Goal: Transaction & Acquisition: Purchase product/service

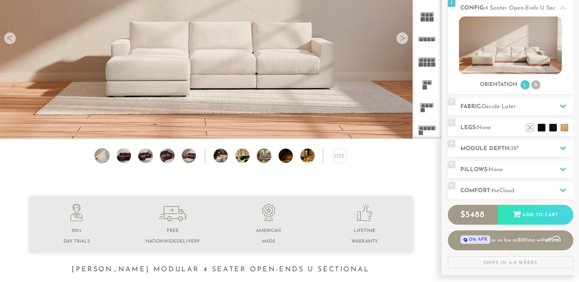
click at [508, 113] on div "2 Fabric: Decide Later" at bounding box center [511, 106] width 126 height 17
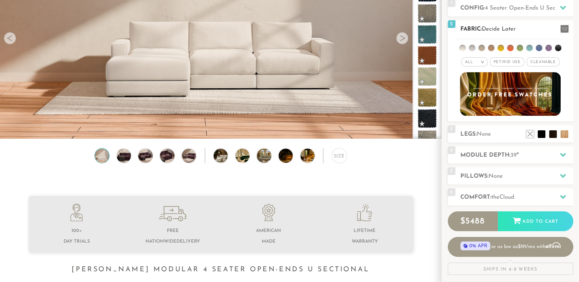
click at [484, 57] on div "All >" at bounding box center [474, 61] width 26 height 9
click at [509, 62] on span "Pet/Kid Use x" at bounding box center [507, 61] width 34 height 9
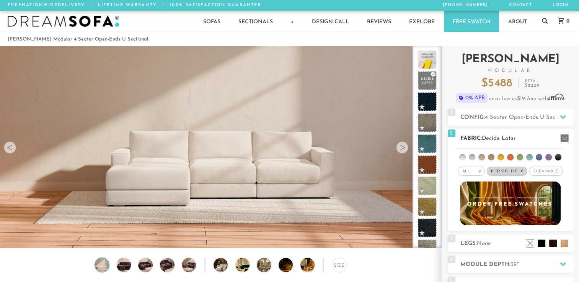
click at [522, 171] on em "x" at bounding box center [521, 172] width 3 height 4
click at [482, 173] on em ">" at bounding box center [482, 172] width 6 height 4
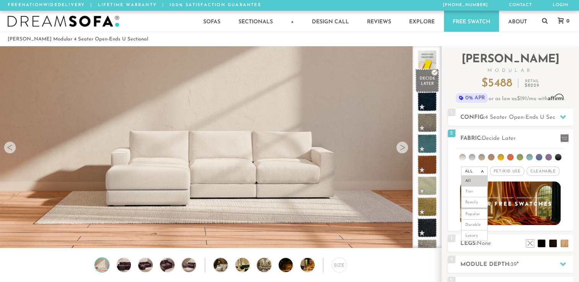
click at [424, 83] on span at bounding box center [427, 81] width 24 height 24
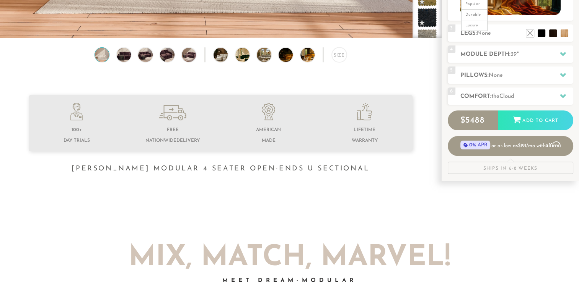
scroll to position [211, 0]
click at [533, 54] on h2 "Module Depth: 39 "" at bounding box center [516, 54] width 113 height 9
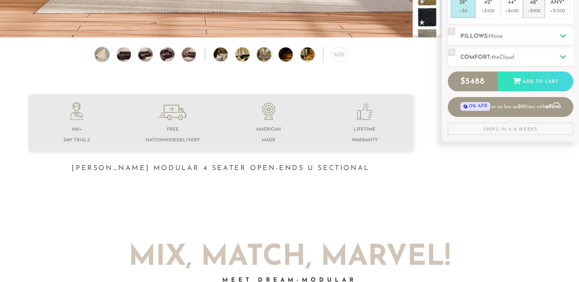
click at [541, 11] on p "+$900" at bounding box center [533, 11] width 15 height 7
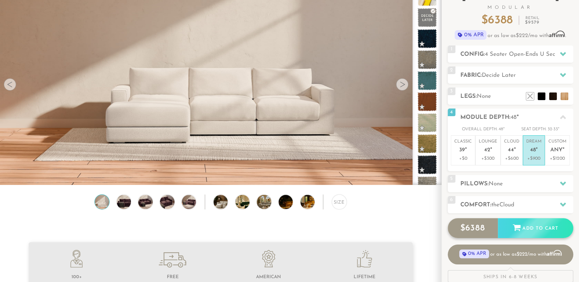
scroll to position [62, 0]
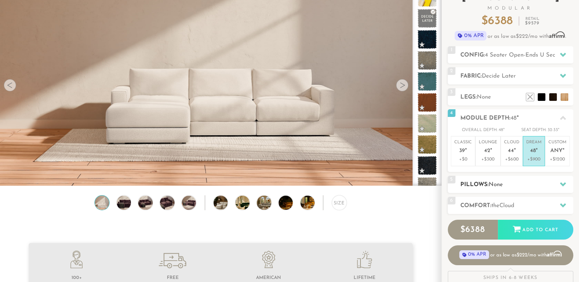
click at [513, 188] on h2 "Pillows: None" at bounding box center [516, 185] width 113 height 9
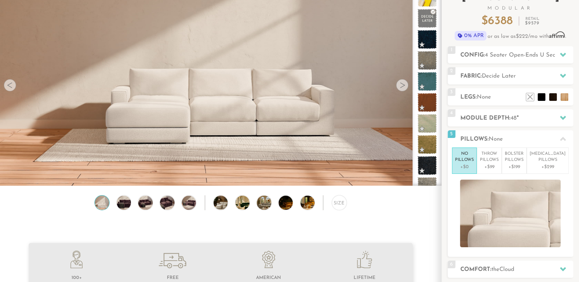
click at [576, 155] on div "Introducing [PERSON_NAME] Modular $ 6388 Retail $ 9579 $ 6388 Retail $ 9579 0% …" at bounding box center [510, 166] width 137 height 364
click at [563, 138] on icon at bounding box center [563, 139] width 6 height 6
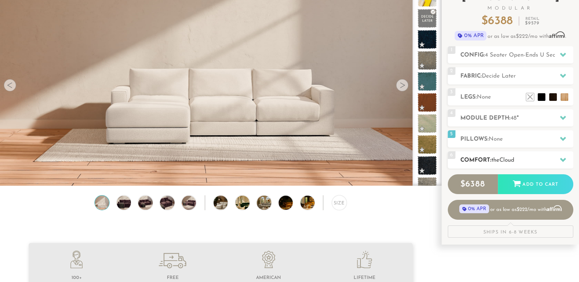
click at [511, 157] on h2 "Comfort: the Cloud" at bounding box center [516, 160] width 113 height 9
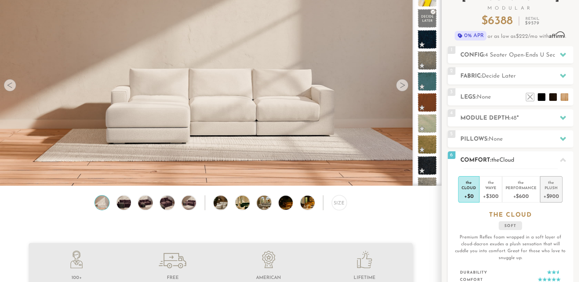
click at [547, 190] on div "Plush" at bounding box center [551, 187] width 16 height 5
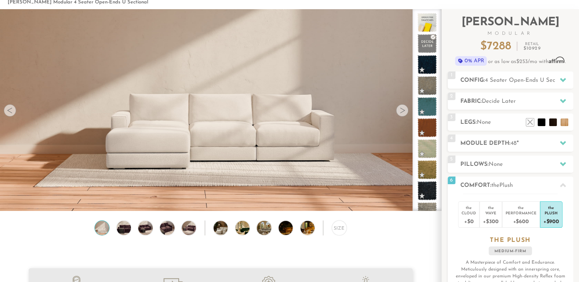
scroll to position [0, 0]
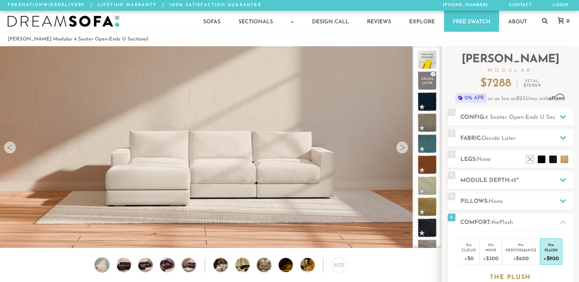
click at [560, 26] on div "0" at bounding box center [561, 21] width 23 height 21
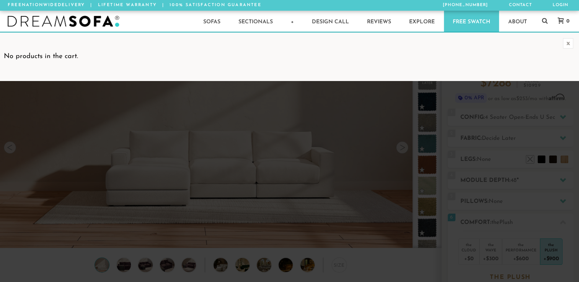
click at [562, 22] on icon at bounding box center [561, 21] width 6 height 6
click at [570, 42] on div "x" at bounding box center [568, 43] width 10 height 10
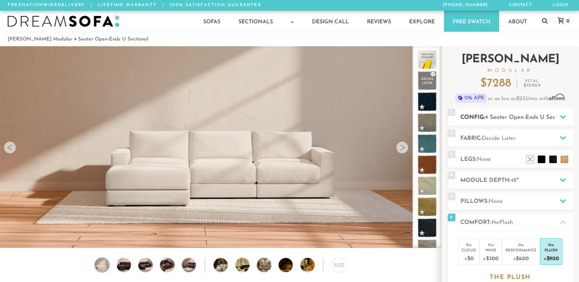
click at [513, 115] on span "4 Seater Open-Ends U Sectional" at bounding box center [527, 118] width 85 height 6
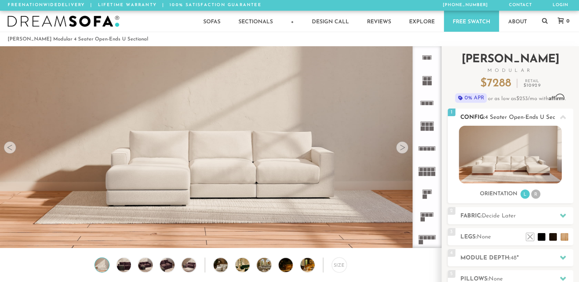
click at [538, 117] on span "4 Seater Open-Ends U Sectional" at bounding box center [527, 118] width 85 height 6
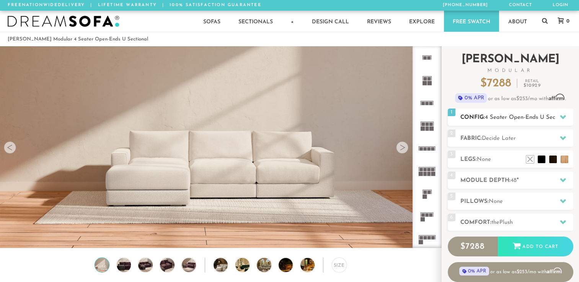
click at [538, 117] on span "4 Seater Open-Ends U Sectional" at bounding box center [527, 118] width 85 height 6
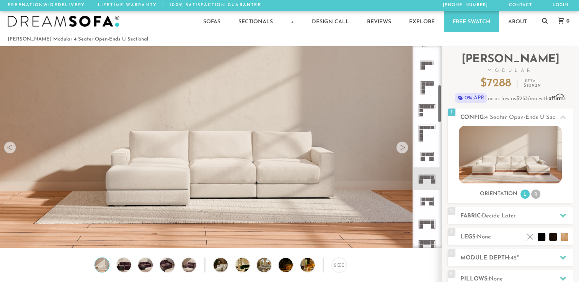
scroll to position [222, 0]
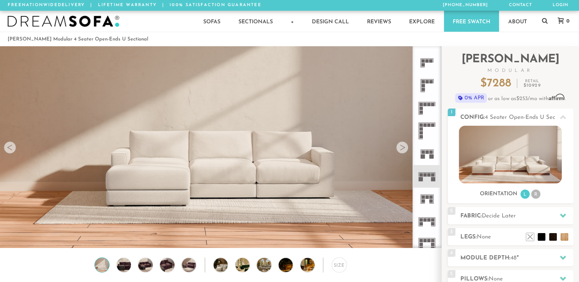
click at [435, 220] on icon at bounding box center [427, 222] width 23 height 23
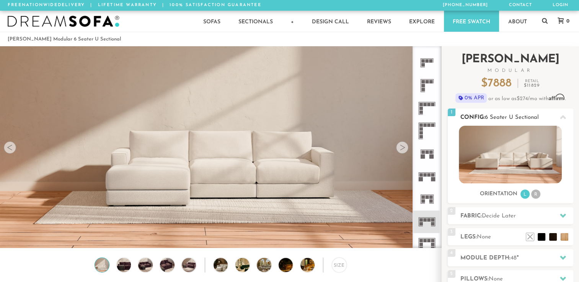
click at [501, 168] on img at bounding box center [510, 155] width 103 height 58
click at [430, 242] on icon at bounding box center [427, 244] width 23 height 23
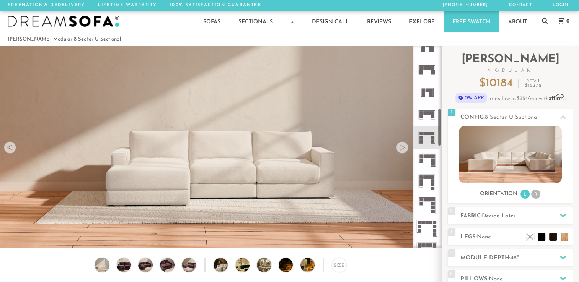
scroll to position [331, 0]
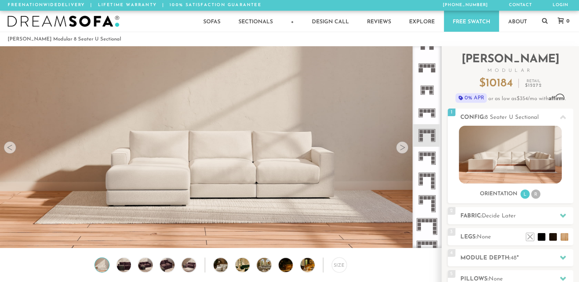
click at [431, 176] on icon at bounding box center [427, 181] width 23 height 23
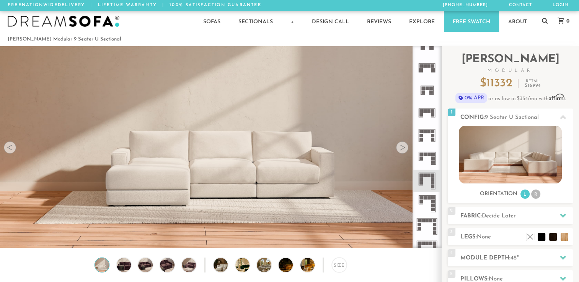
click at [428, 196] on rect at bounding box center [428, 197] width 3 height 3
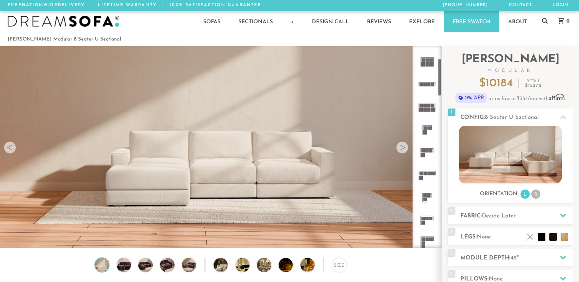
scroll to position [64, 0]
click at [429, 104] on rect at bounding box center [428, 105] width 3 height 3
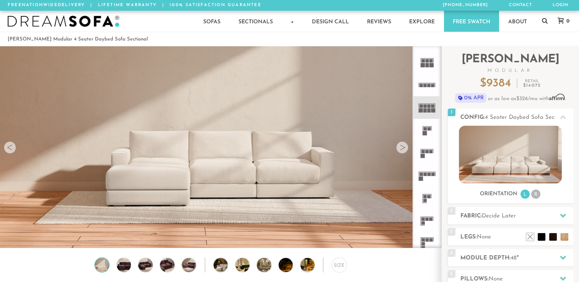
click at [429, 63] on rect at bounding box center [427, 65] width 3 height 4
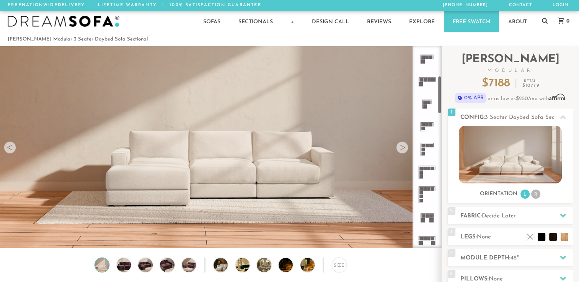
scroll to position [174, 0]
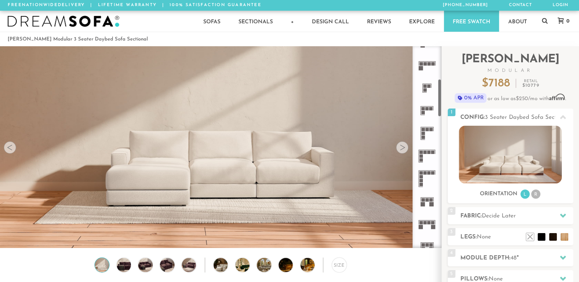
click at [422, 207] on icon at bounding box center [427, 201] width 23 height 23
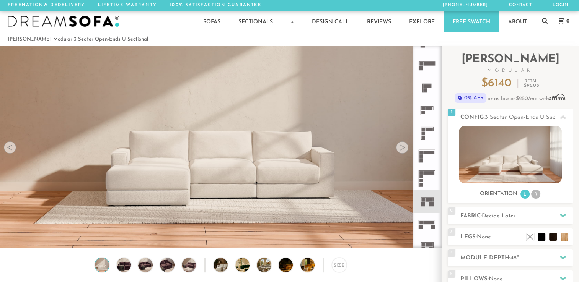
click at [424, 219] on icon at bounding box center [427, 224] width 23 height 23
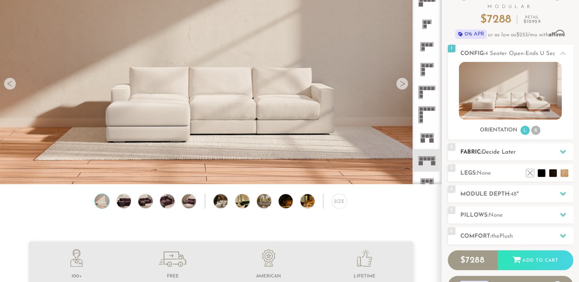
scroll to position [64, 0]
click at [506, 150] on span "Decide Later" at bounding box center [499, 152] width 34 height 6
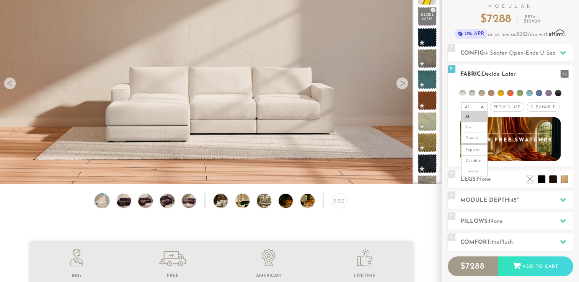
click at [472, 112] on li "All" at bounding box center [474, 117] width 26 height 11
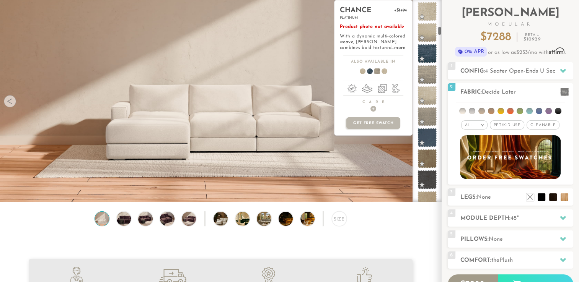
scroll to position [0, 0]
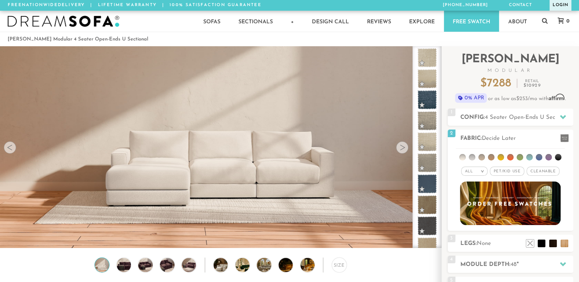
click at [554, 1] on link "Login" at bounding box center [560, 5] width 22 height 11
